Goal: Information Seeking & Learning: Learn about a topic

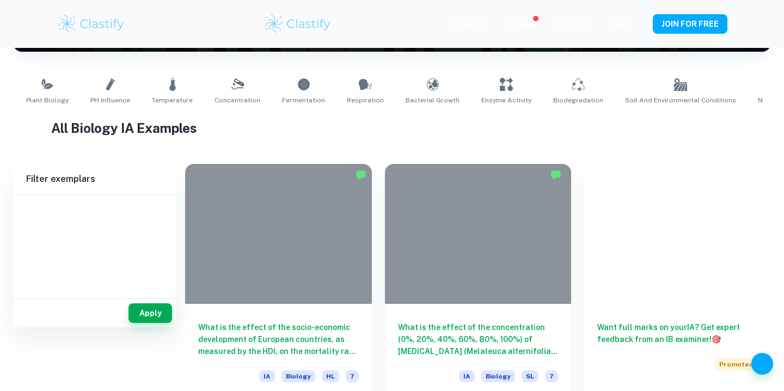
scroll to position [240, 0]
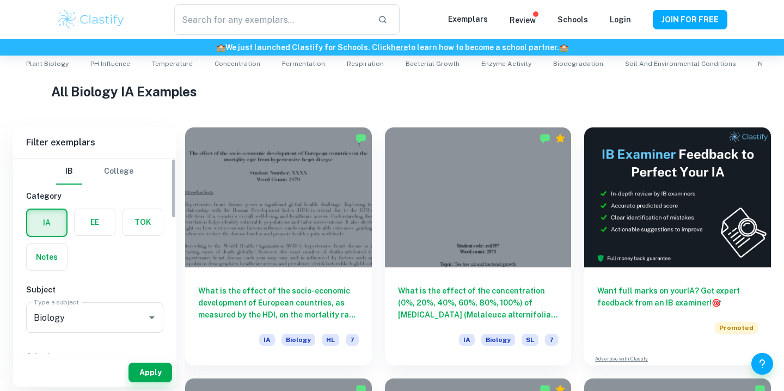
type input "Biology"
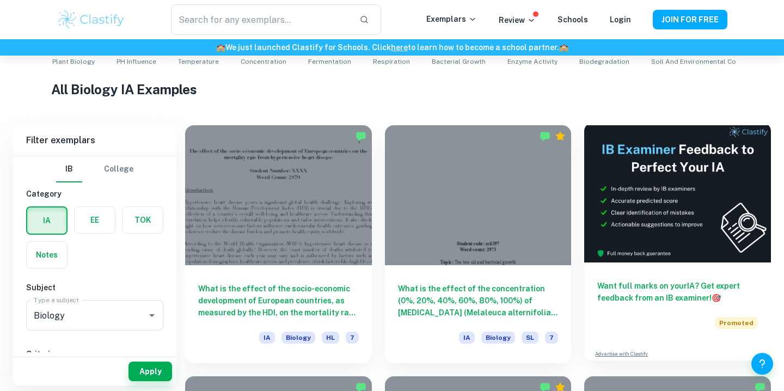
click at [685, 181] on img at bounding box center [677, 193] width 187 height 140
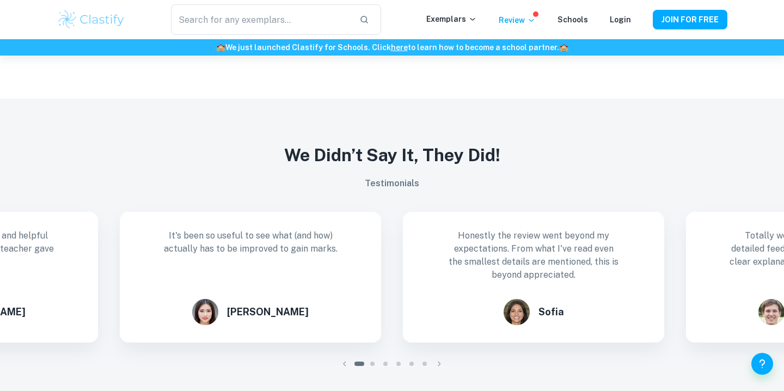
scroll to position [924, 0]
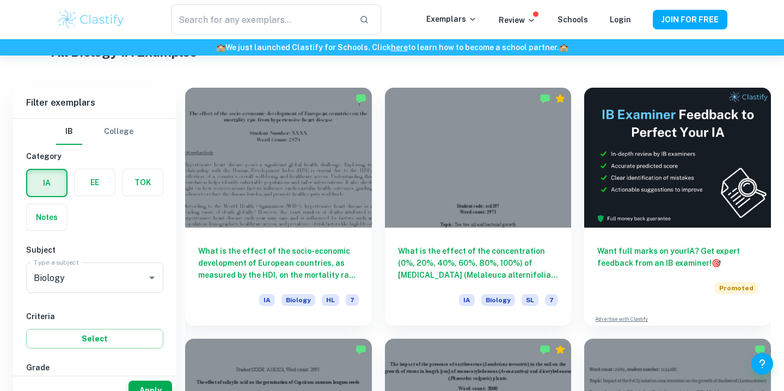
scroll to position [300, 0]
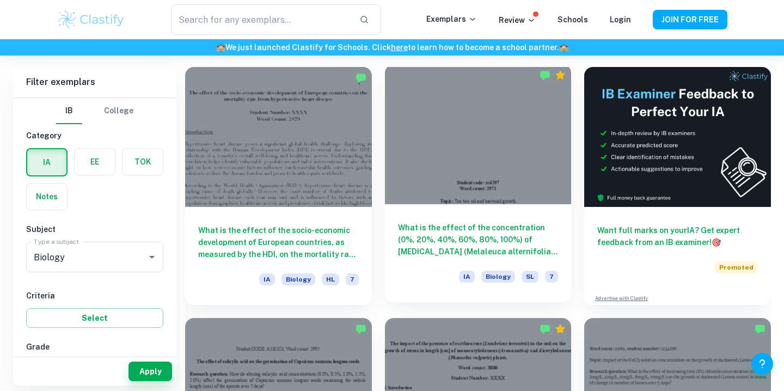
click at [451, 174] on div at bounding box center [478, 134] width 187 height 140
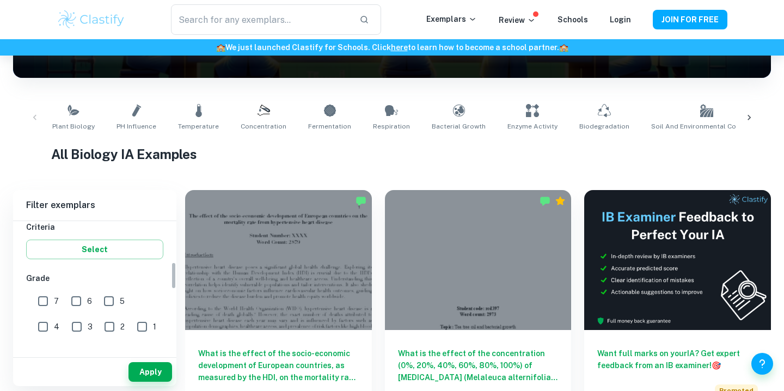
scroll to position [196, 0]
click at [43, 297] on input "7" at bounding box center [43, 297] width 22 height 22
checkbox input "true"
click at [151, 363] on button "Apply" at bounding box center [151, 372] width 44 height 20
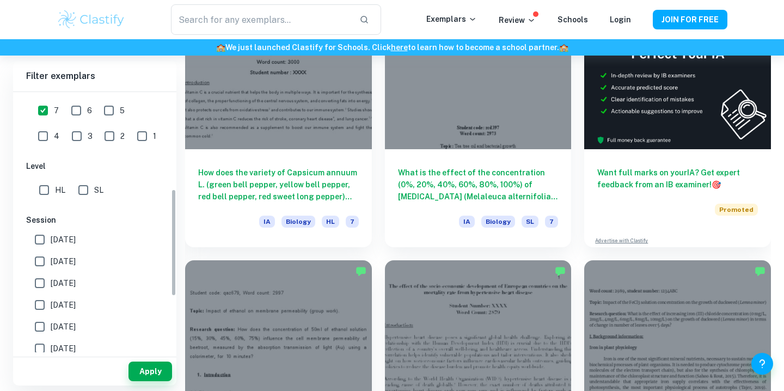
scroll to position [256, 0]
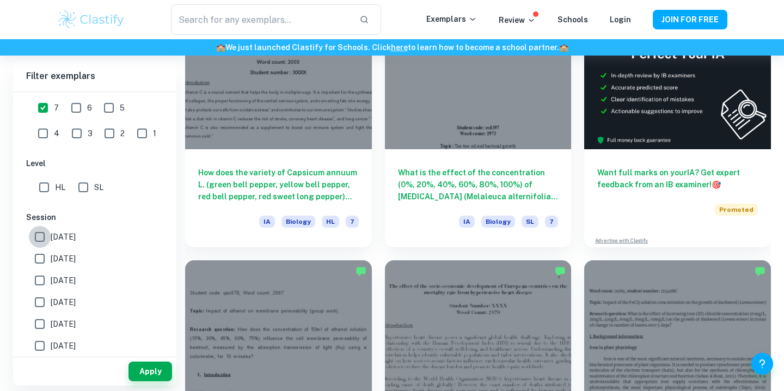
click at [42, 237] on input "[DATE]" at bounding box center [40, 237] width 22 height 22
click at [153, 374] on button "Apply" at bounding box center [151, 372] width 44 height 20
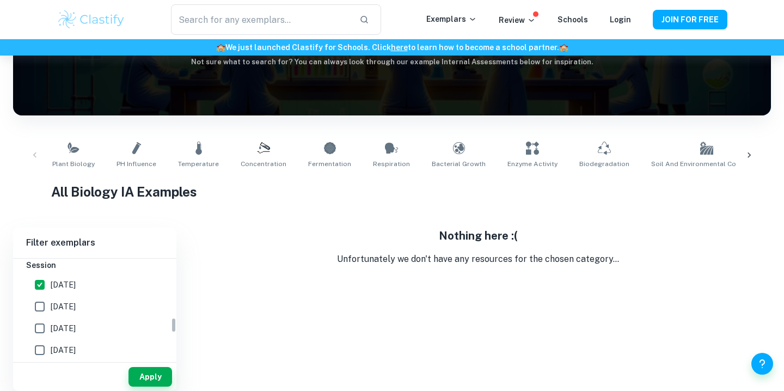
scroll to position [374, 0]
click at [42, 283] on input "[DATE]" at bounding box center [40, 286] width 22 height 22
checkbox input "false"
click at [38, 306] on input "[DATE]" at bounding box center [40, 308] width 22 height 22
checkbox input "true"
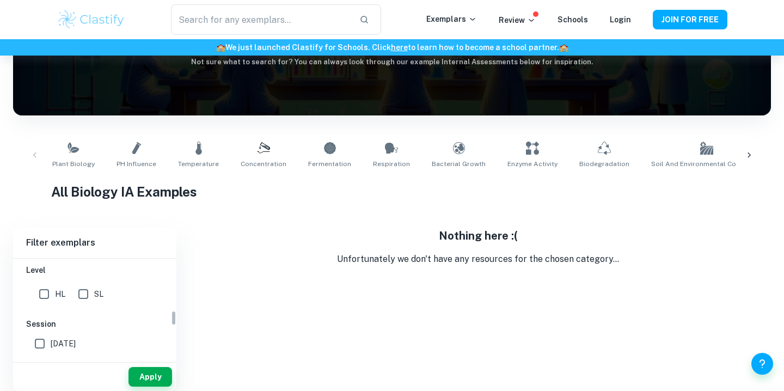
scroll to position [311, 0]
click at [38, 306] on input "HL" at bounding box center [44, 299] width 22 height 22
checkbox input "true"
click at [136, 367] on button "Apply" at bounding box center [151, 377] width 44 height 20
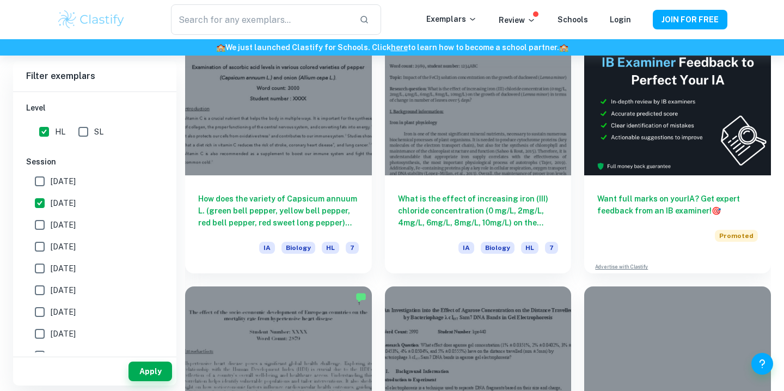
scroll to position [334, 0]
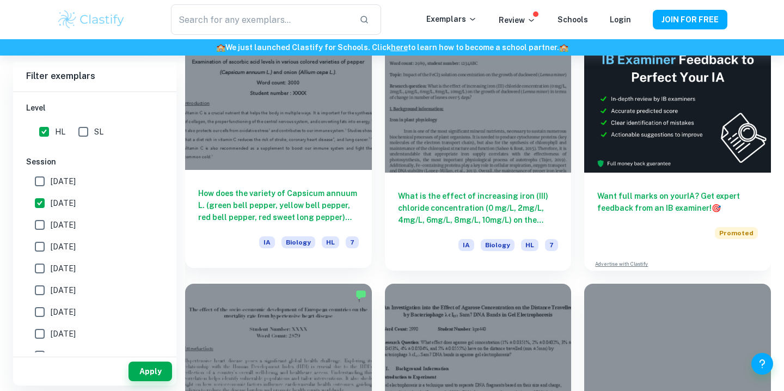
click at [280, 198] on h6 "How does the variety of Capsicum annuum L. (green bell pepper, yellow bell pepp…" at bounding box center [278, 205] width 161 height 36
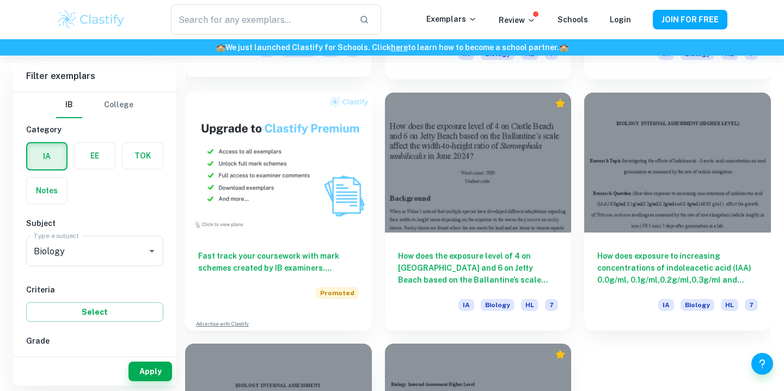
scroll to position [798, 0]
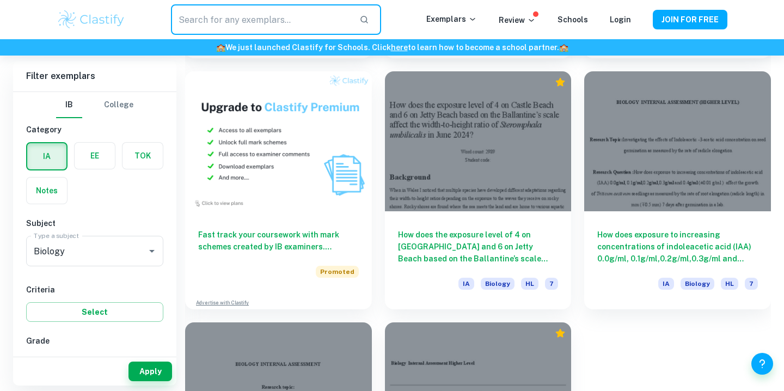
click at [317, 23] on input "text" at bounding box center [261, 19] width 180 height 30
type input "lactose"
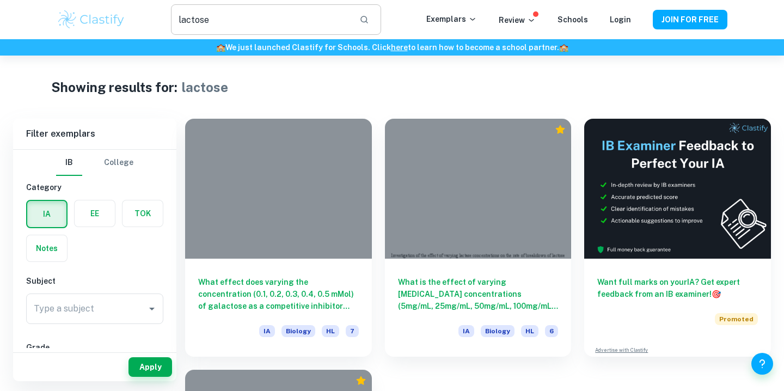
click at [304, 17] on input "lactose" at bounding box center [261, 19] width 180 height 30
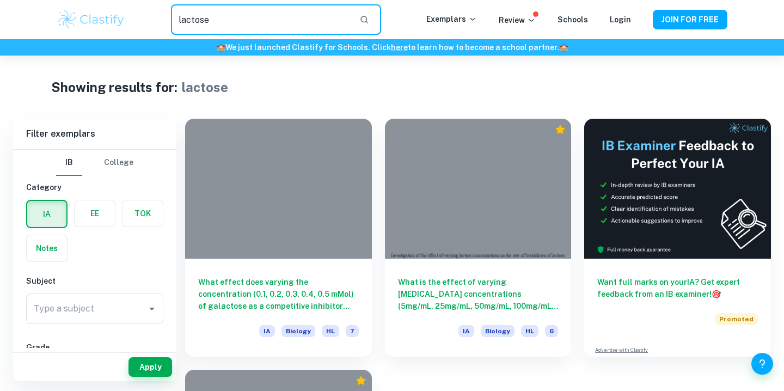
click at [304, 17] on input "lactose" at bounding box center [261, 19] width 180 height 30
